Goal: Task Accomplishment & Management: Manage account settings

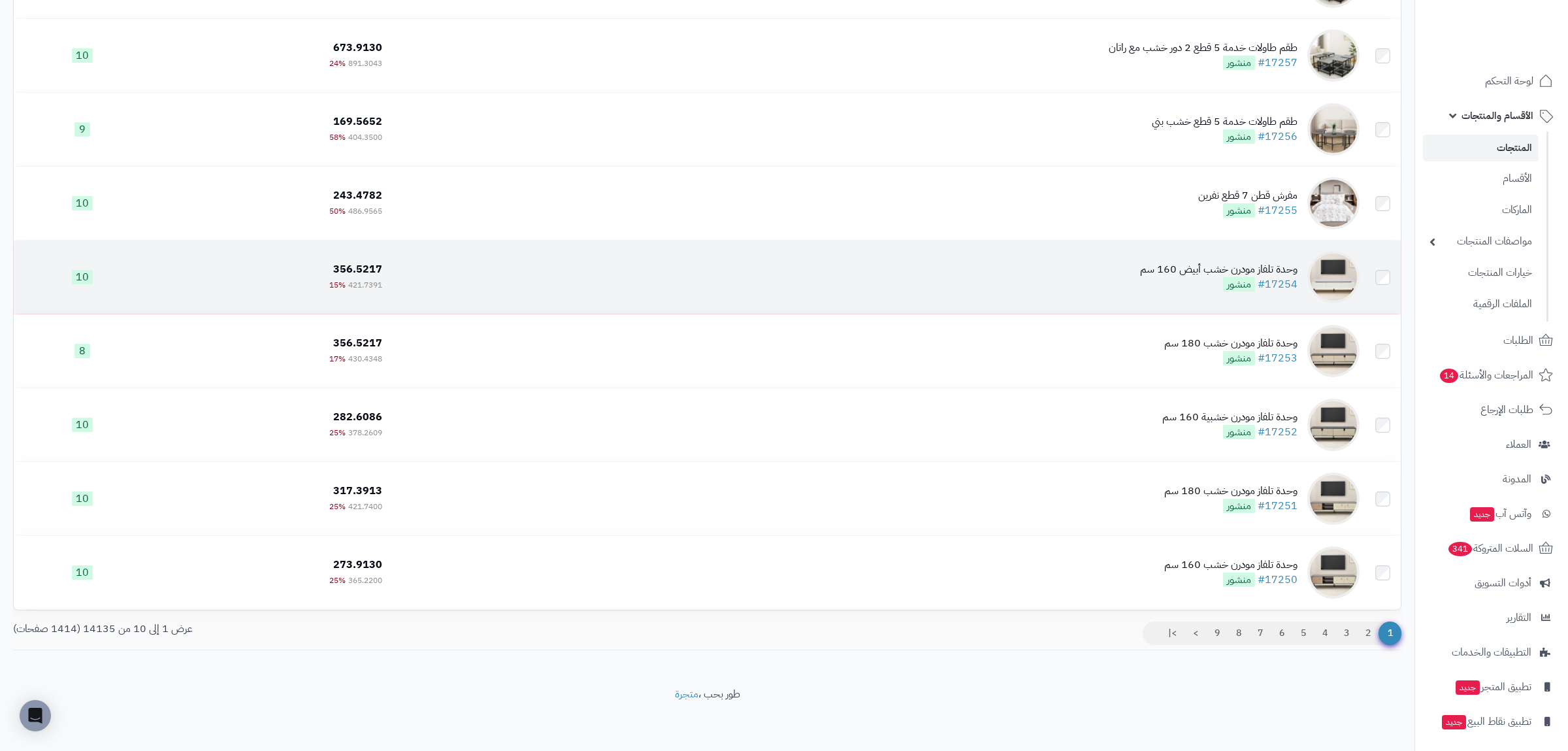
scroll to position [304, 0]
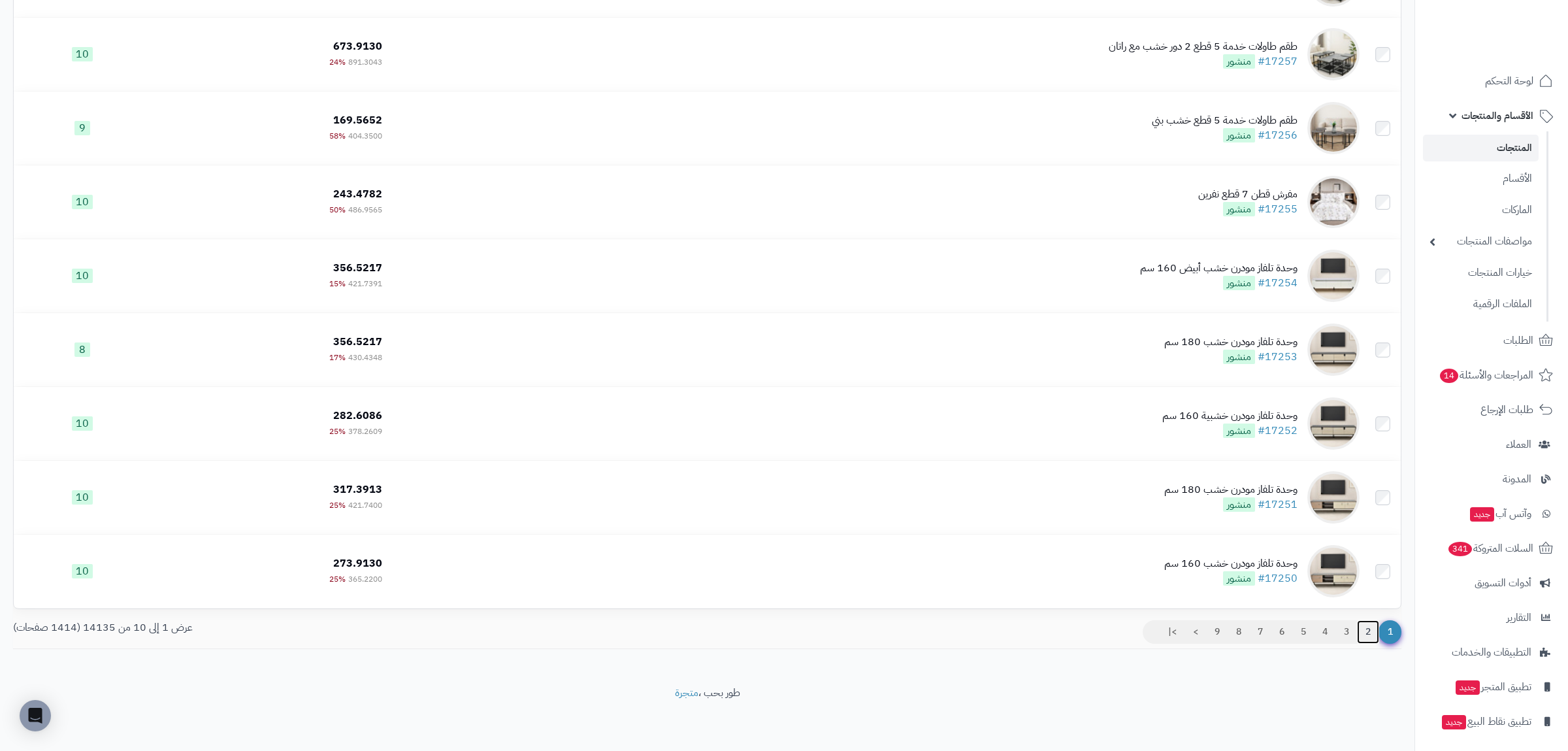
click at [1367, 640] on link "2" at bounding box center [1368, 632] width 22 height 24
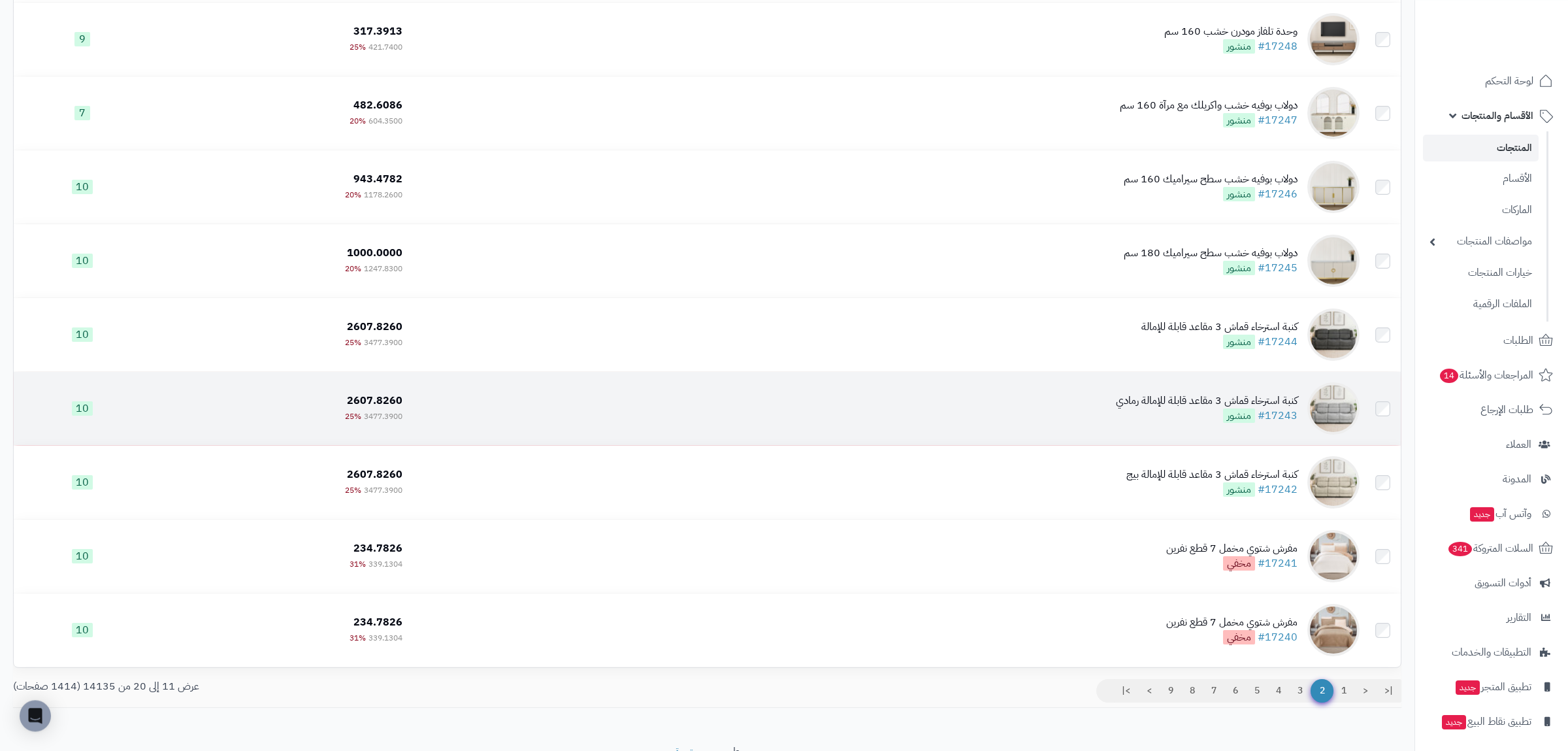
scroll to position [250, 0]
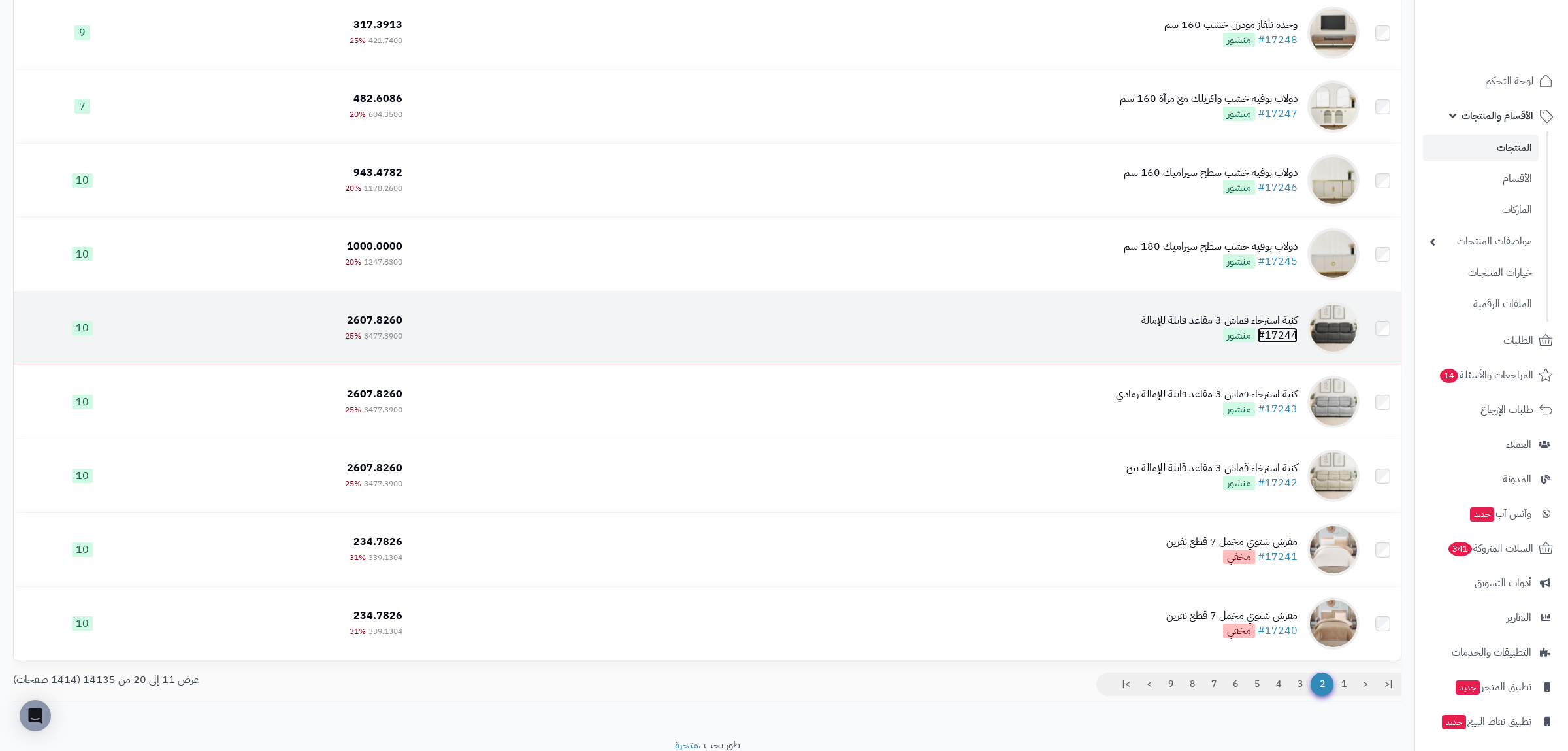
click at [1271, 334] on link "#17244" at bounding box center [1277, 335] width 40 height 16
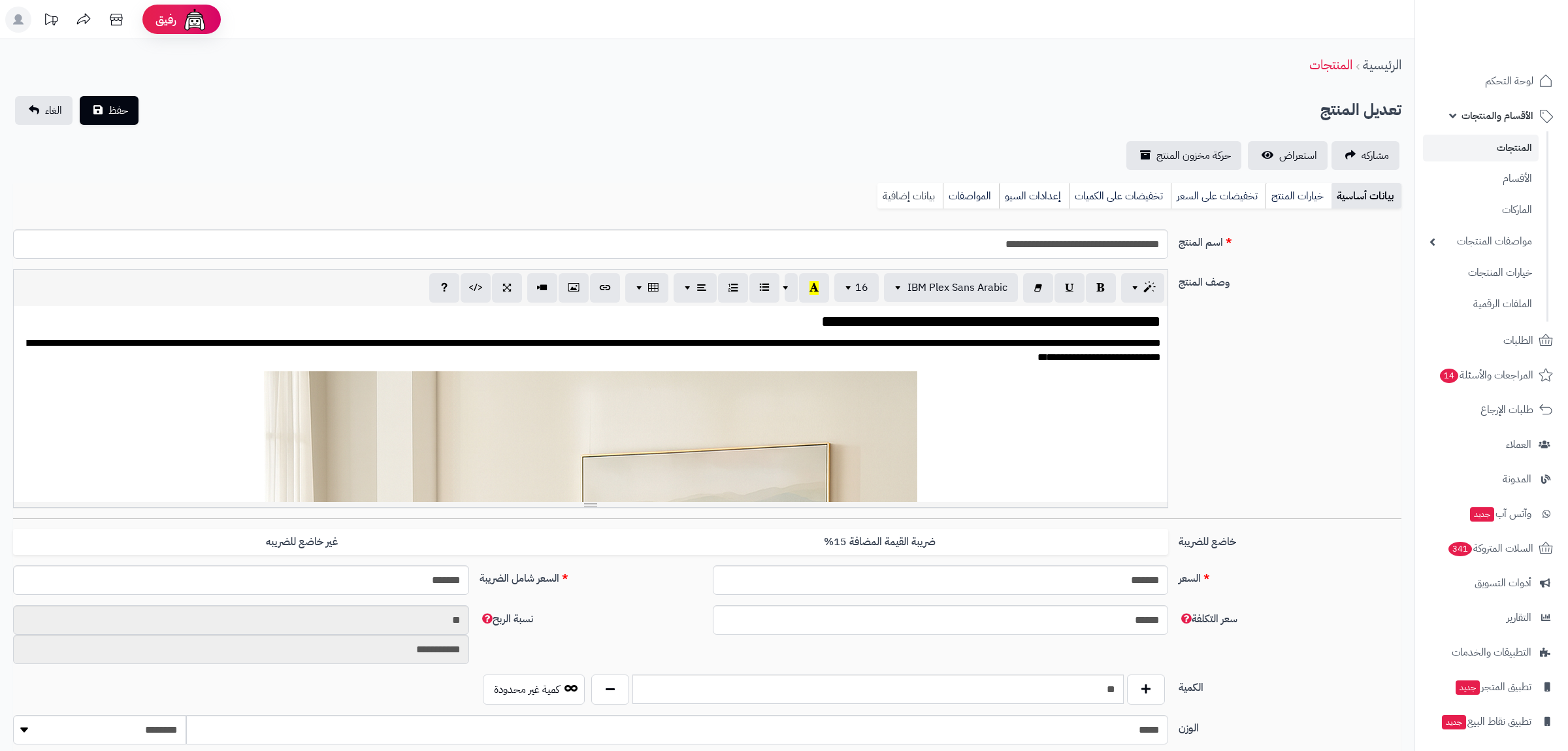
scroll to position [2262, 0]
click at [994, 196] on link "المواصفات" at bounding box center [971, 196] width 56 height 26
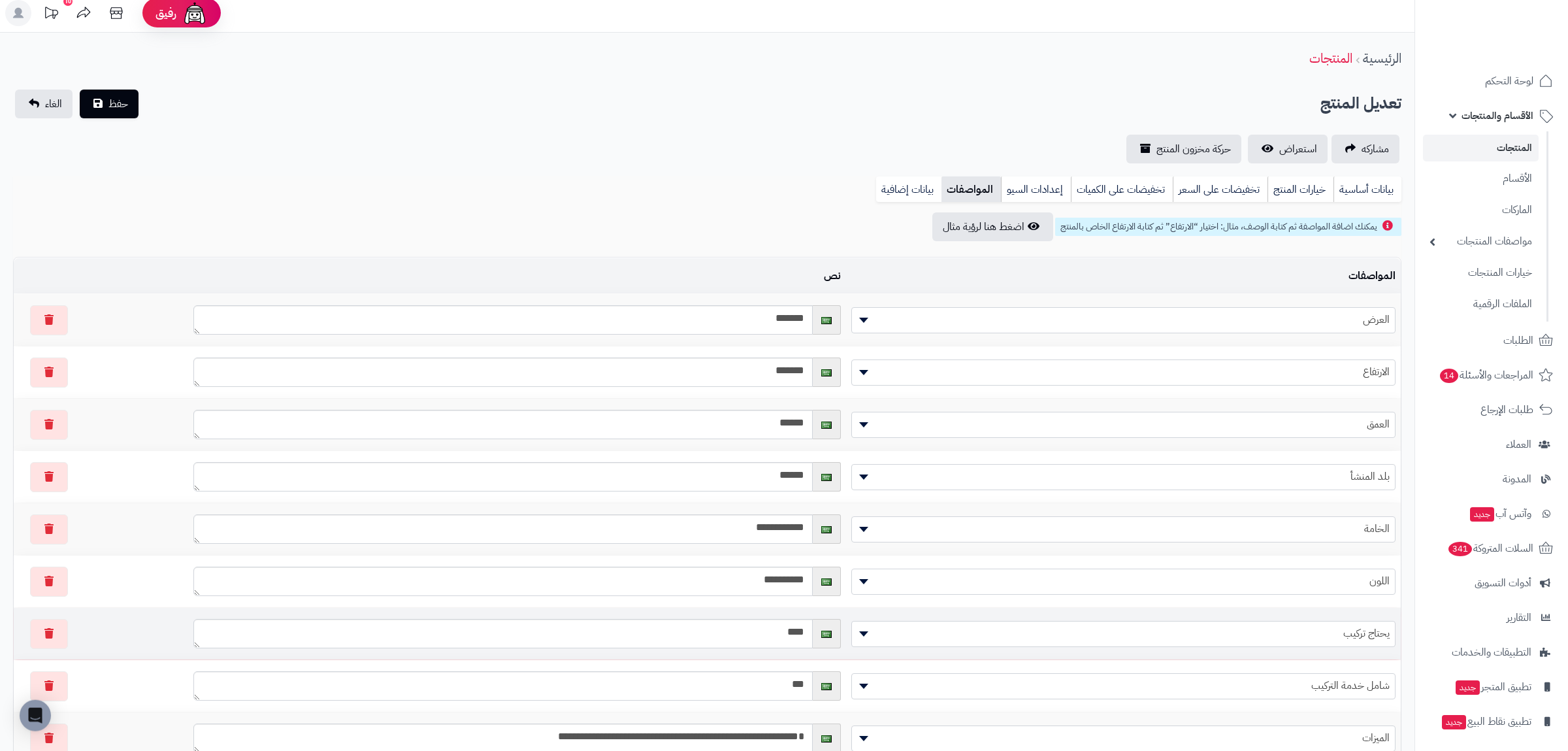
scroll to position [0, 0]
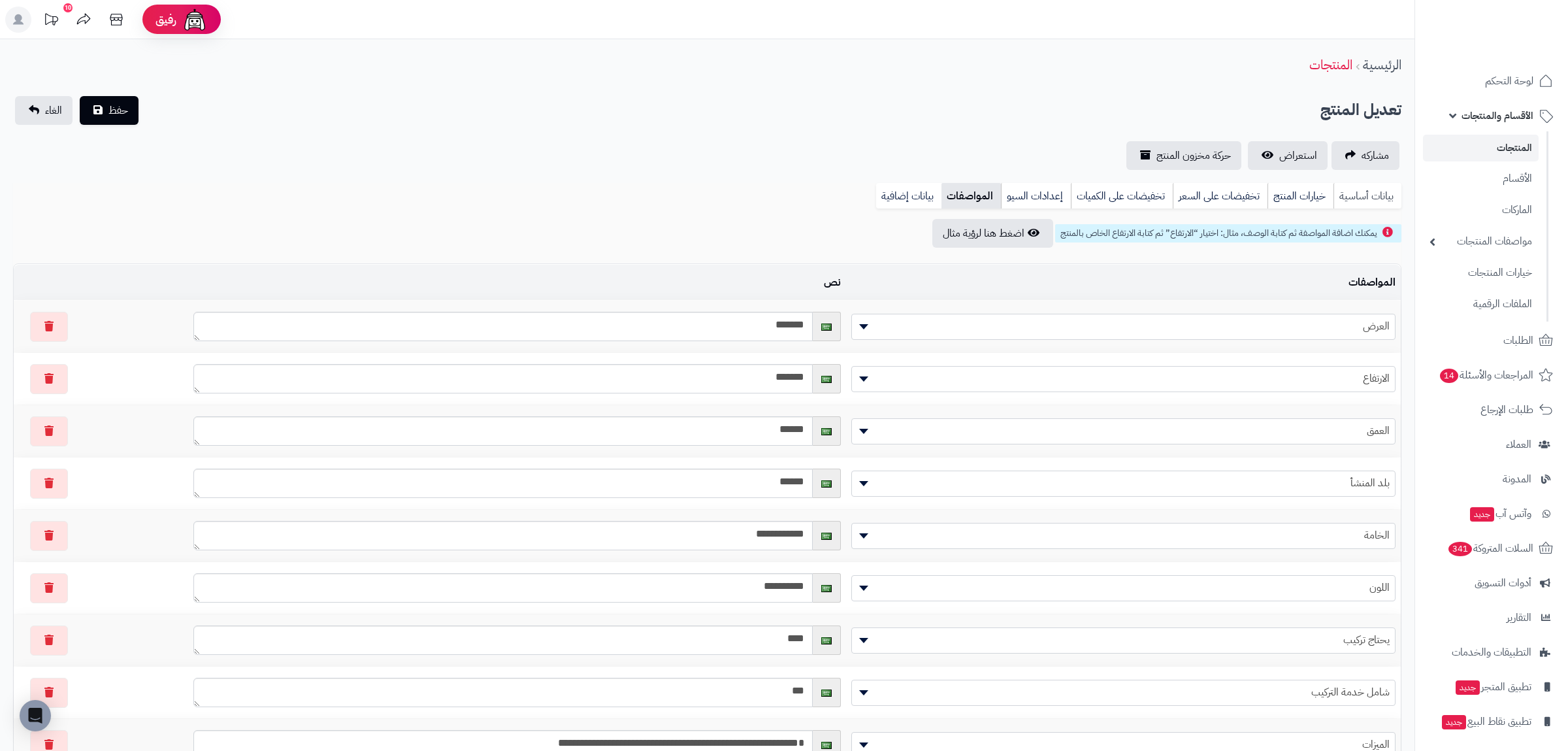
click at [1365, 198] on link "بيانات أساسية" at bounding box center [1367, 196] width 68 height 26
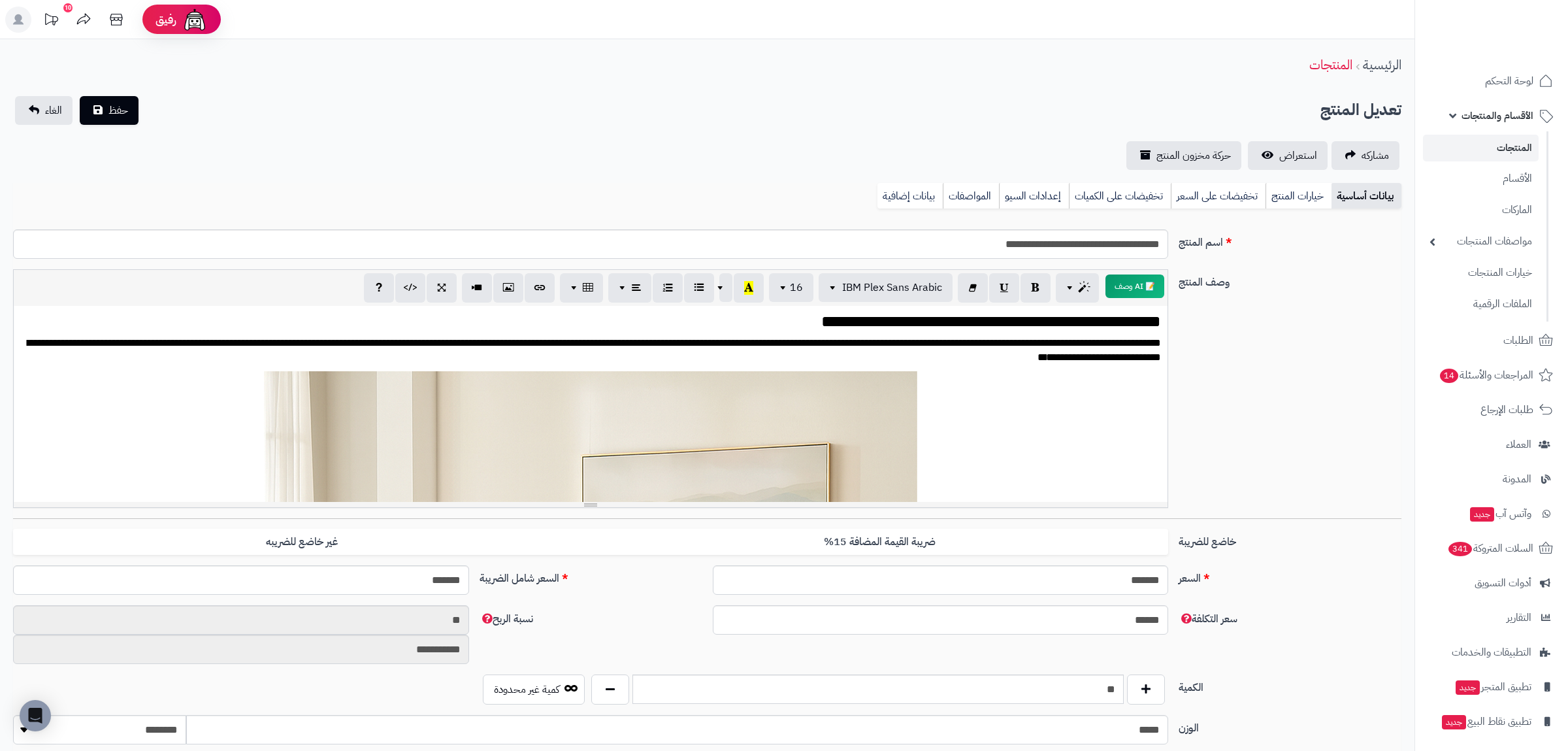
click at [198, 131] on div "**********" at bounding box center [707, 133] width 1414 height 74
click at [58, 104] on span "الغاء" at bounding box center [53, 110] width 17 height 16
